Goal: Information Seeking & Learning: Learn about a topic

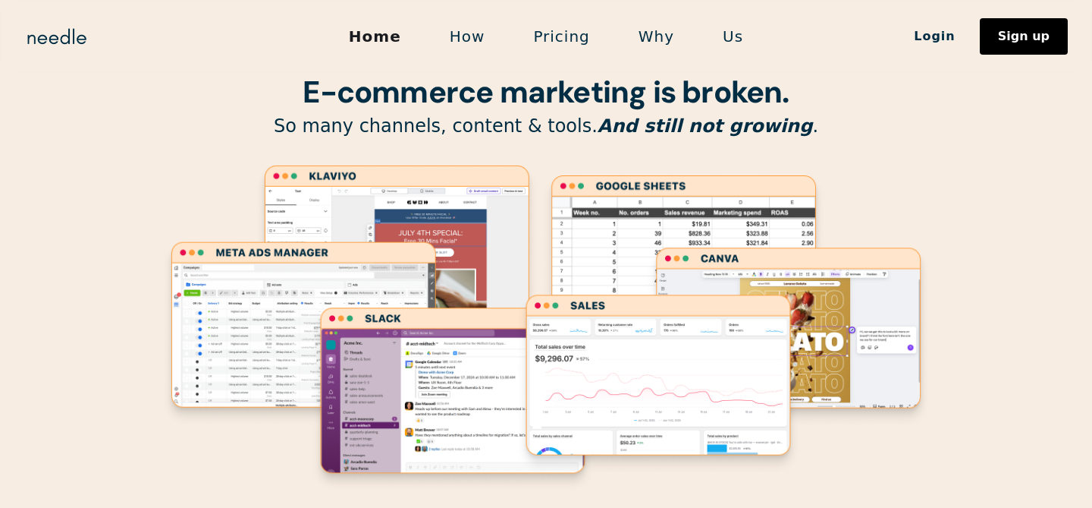
scroll to position [42, 0]
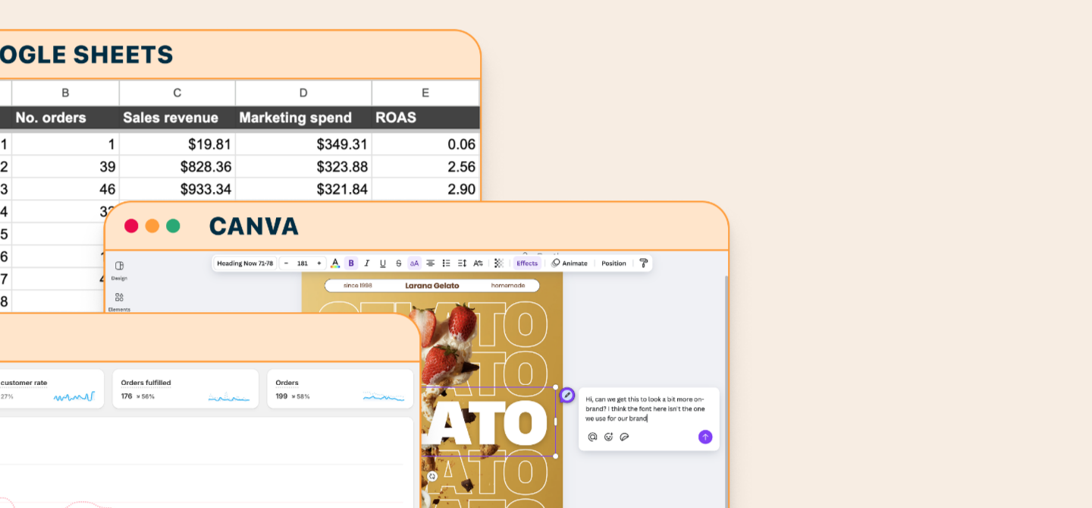
click at [920, 195] on icon "Lottie animation" at bounding box center [546, 324] width 774 height 331
drag, startPoint x: 920, startPoint y: 195, endPoint x: 875, endPoint y: 245, distance: 67.7
click at [875, 245] on icon "Lottie animation" at bounding box center [546, 324] width 774 height 331
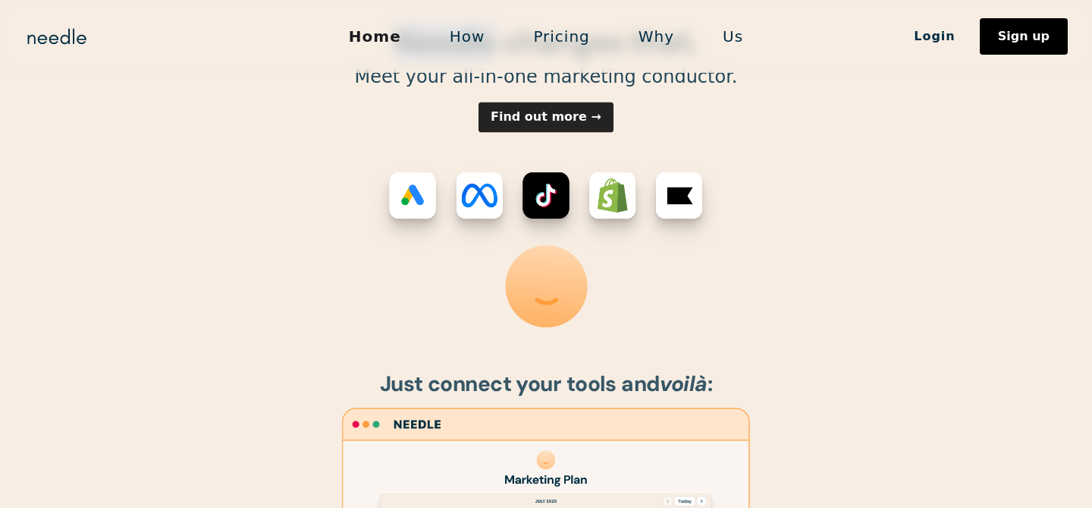
click at [416, 193] on image "Lottie animation" at bounding box center [413, 208] width 96 height 96
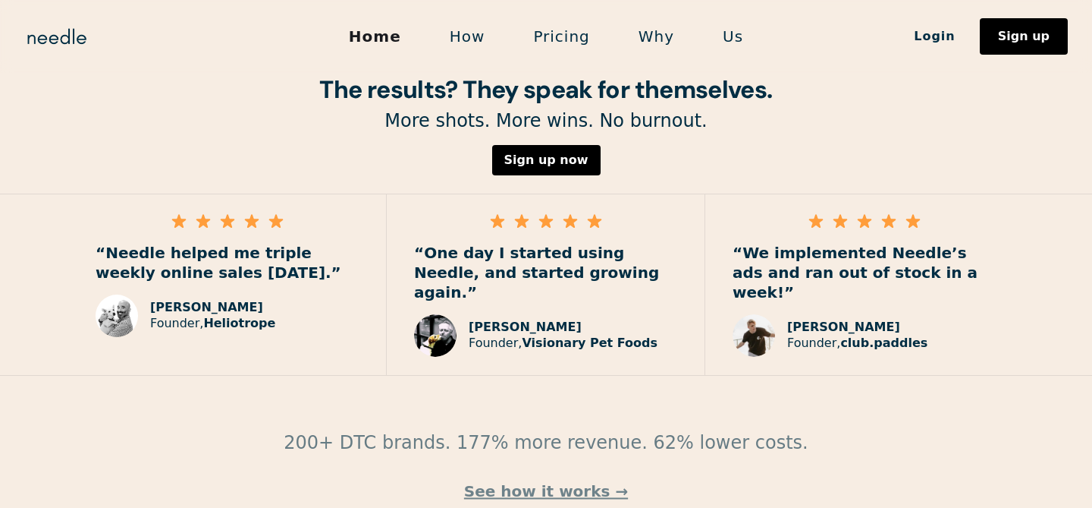
scroll to position [2274, 0]
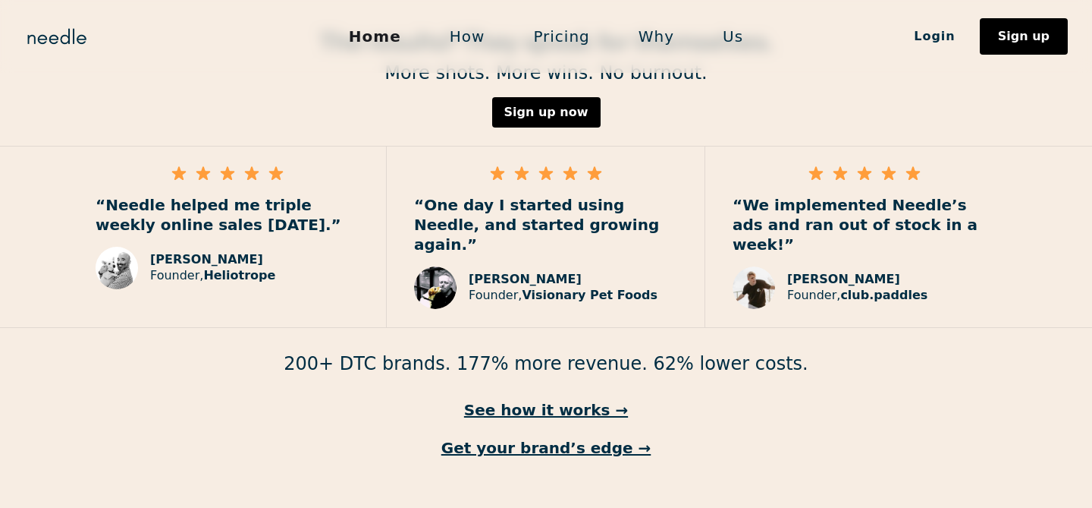
click at [567, 38] on link "Pricing" at bounding box center [561, 36] width 105 height 32
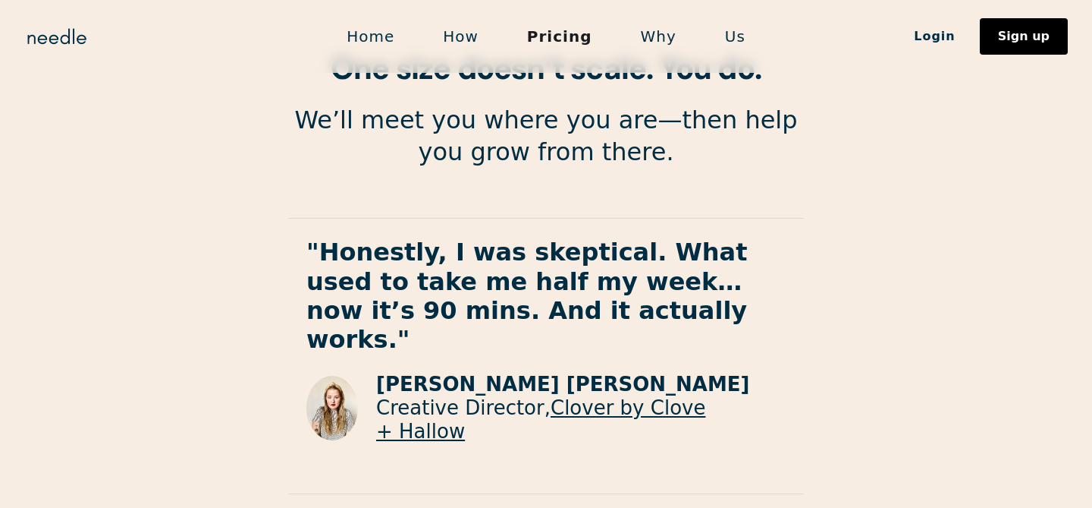
scroll to position [2888, 0]
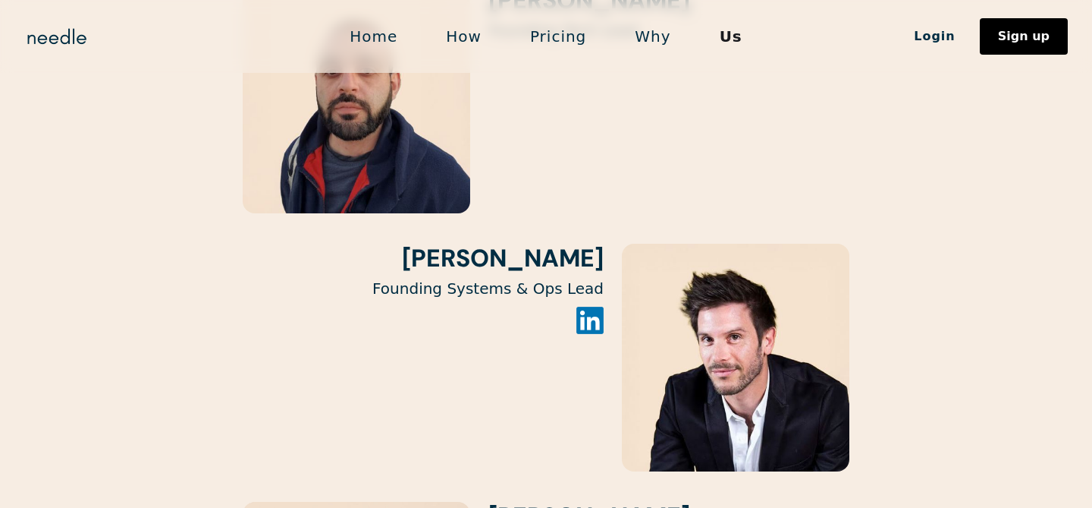
scroll to position [2755, 0]
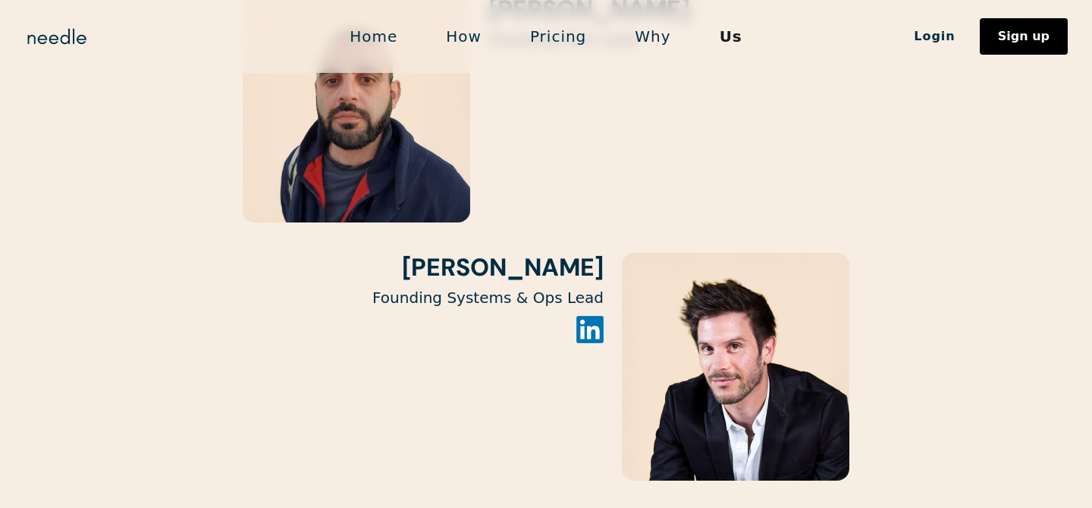
click at [594, 316] on img at bounding box center [590, 329] width 27 height 27
